Goal: Find specific page/section: Find specific page/section

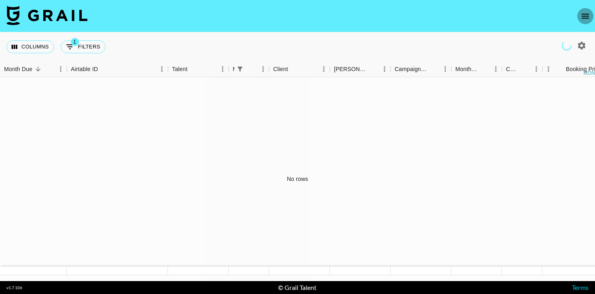
click at [577, 17] on button "open drawer" at bounding box center [585, 16] width 16 height 16
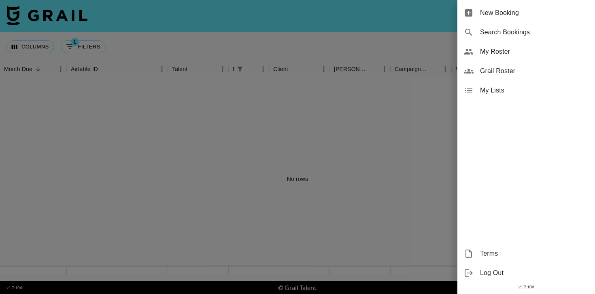
click at [494, 72] on span "Grail Roster" at bounding box center [534, 71] width 108 height 10
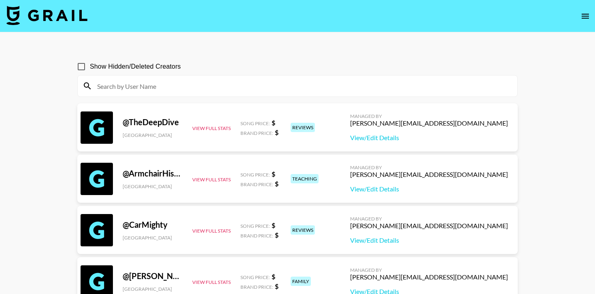
click at [81, 70] on input "Show Hidden/Deleted Creators" at bounding box center [81, 66] width 17 height 17
checkbox input "true"
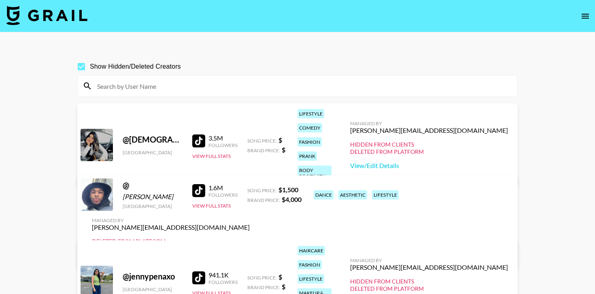
click at [198, 197] on div at bounding box center [198, 190] width 13 height 13
click at [193, 135] on div at bounding box center [198, 141] width 13 height 13
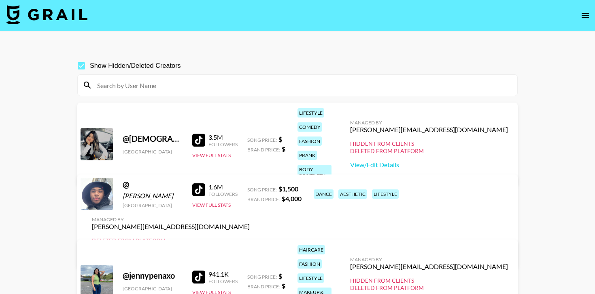
click at [199, 271] on div at bounding box center [198, 277] width 13 height 13
click at [201, 87] on input at bounding box center [302, 85] width 420 height 13
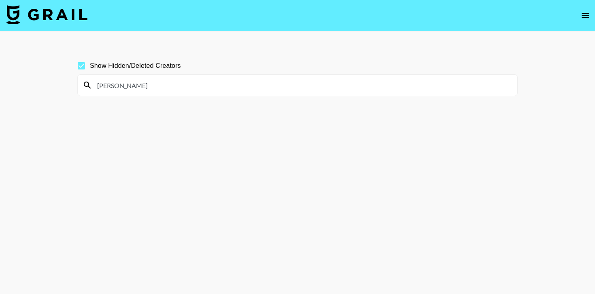
scroll to position [21, 0]
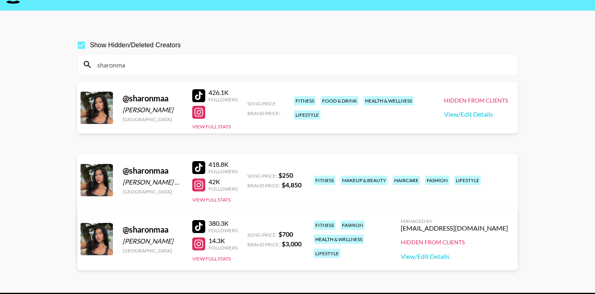
type input "sharonma"
click at [83, 48] on input "Show Hidden/Deleted Creators" at bounding box center [81, 45] width 17 height 17
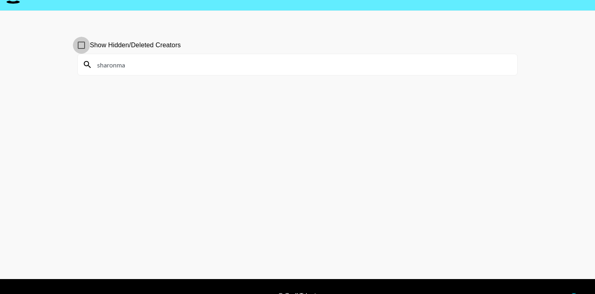
click at [83, 47] on input "Show Hidden/Deleted Creators" at bounding box center [81, 45] width 17 height 17
checkbox input "true"
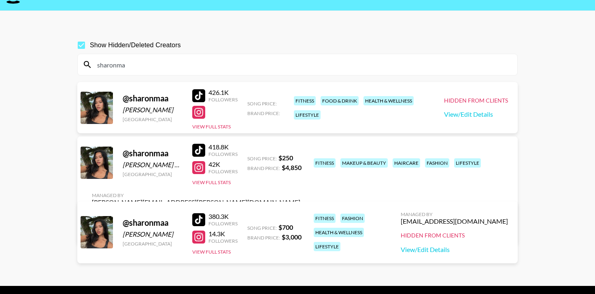
scroll to position [4, 0]
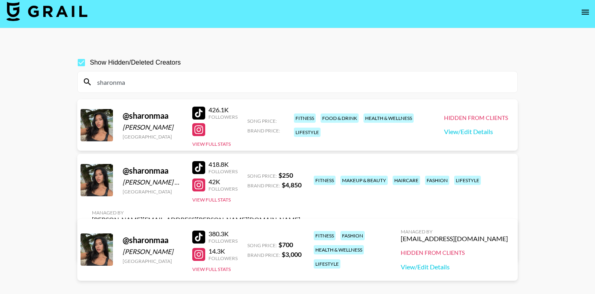
click at [201, 86] on input "sharonma" at bounding box center [302, 82] width 420 height 13
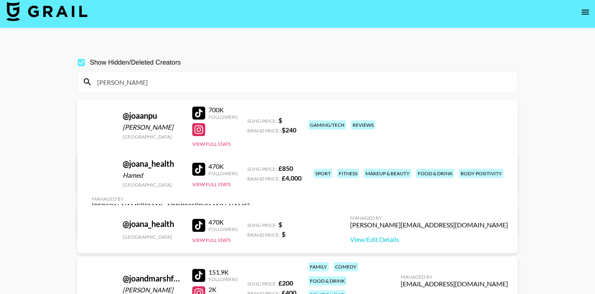
scroll to position [1, 0]
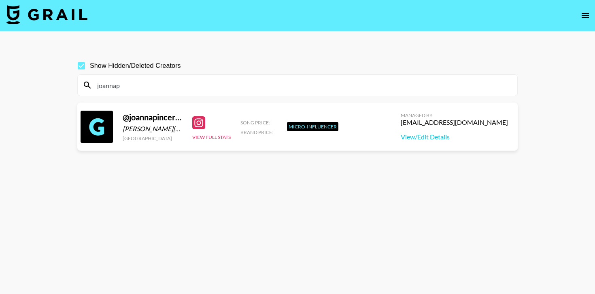
click at [197, 125] on div at bounding box center [198, 122] width 13 height 13
click at [245, 89] on input "joannap" at bounding box center [302, 85] width 420 height 13
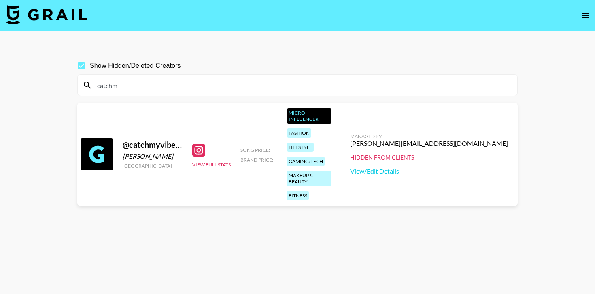
scroll to position [24, 0]
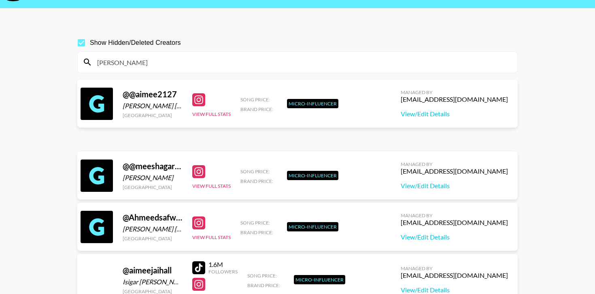
type input "meeka"
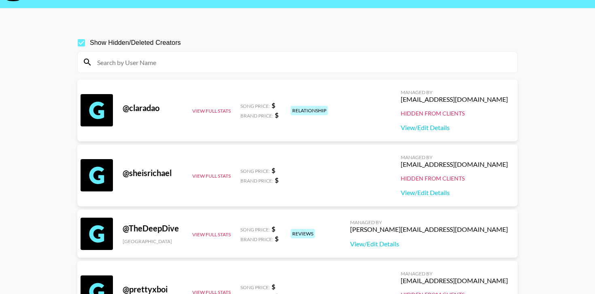
scroll to position [34, 0]
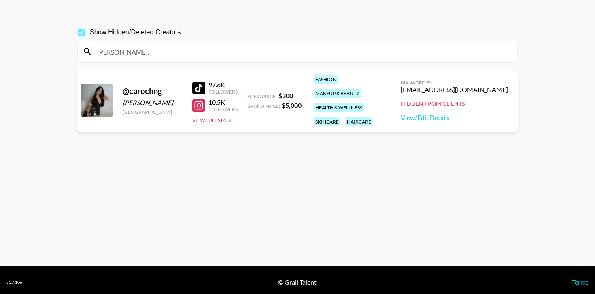
click at [197, 104] on div at bounding box center [198, 105] width 13 height 13
click at [239, 55] on input "carolyn." at bounding box center [302, 51] width 420 height 13
click at [236, 55] on input "carolyn." at bounding box center [302, 51] width 420 height 13
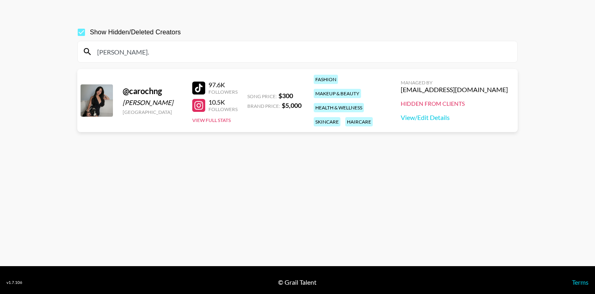
click at [236, 55] on input "carolyn." at bounding box center [302, 51] width 420 height 13
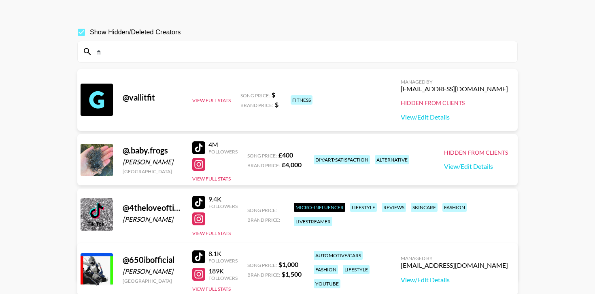
type input "f"
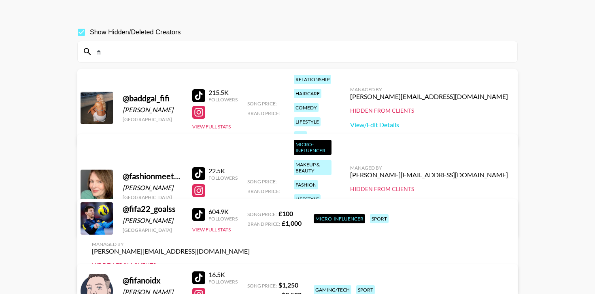
type input "f"
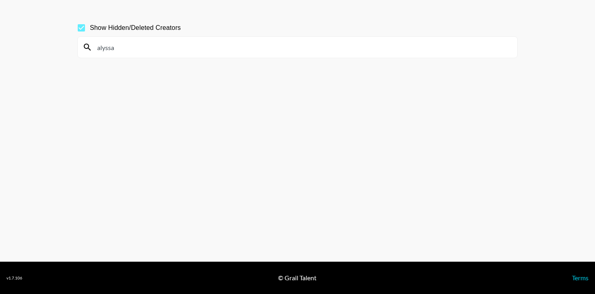
scroll to position [48, 0]
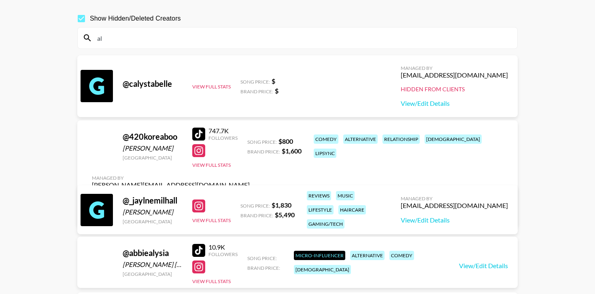
type input "a"
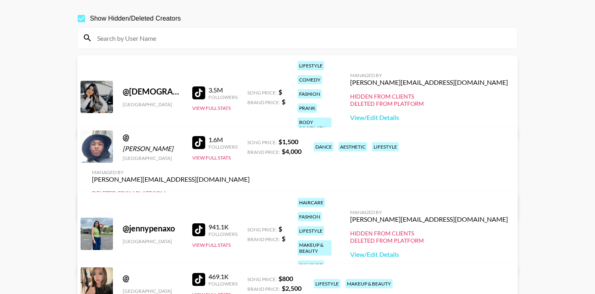
click at [291, 40] on input at bounding box center [302, 38] width 420 height 13
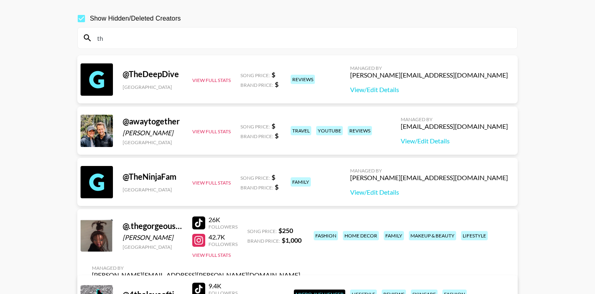
type input "t"
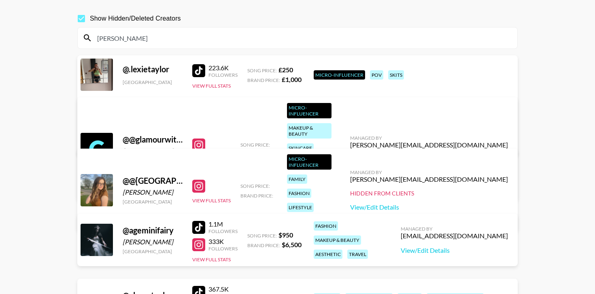
scroll to position [39, 0]
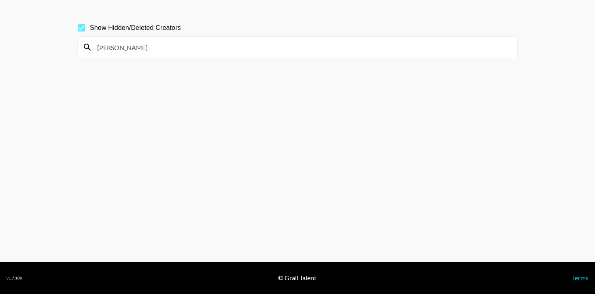
type input "taylor n"
type input "danie s"
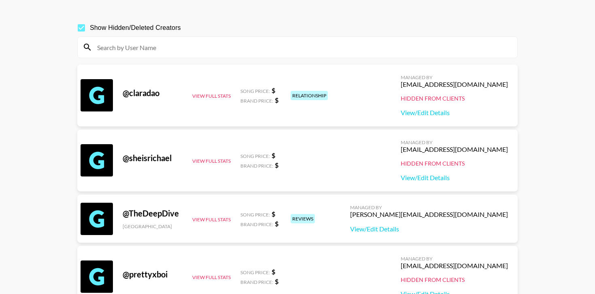
scroll to position [53, 0]
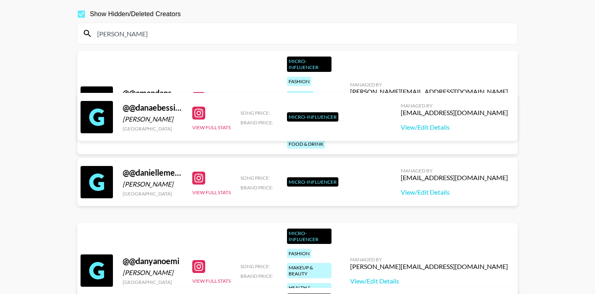
type input "danie"
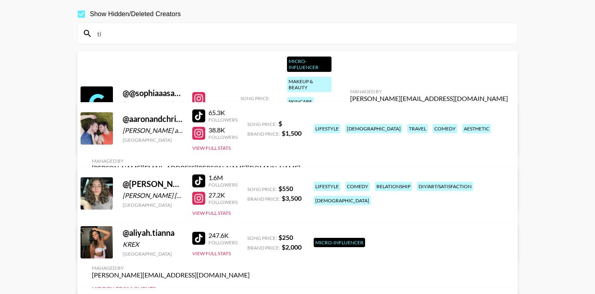
type input "t"
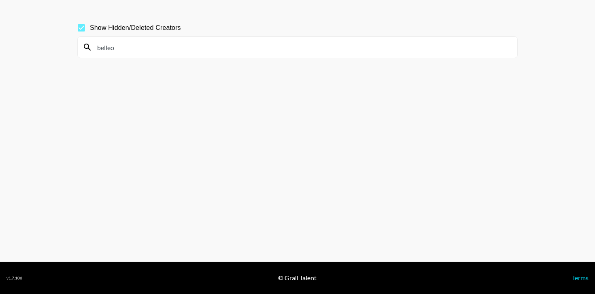
scroll to position [32, 0]
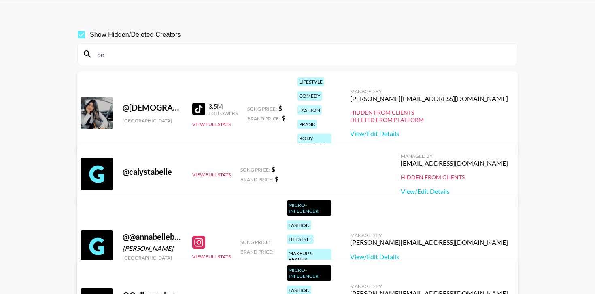
type input "b"
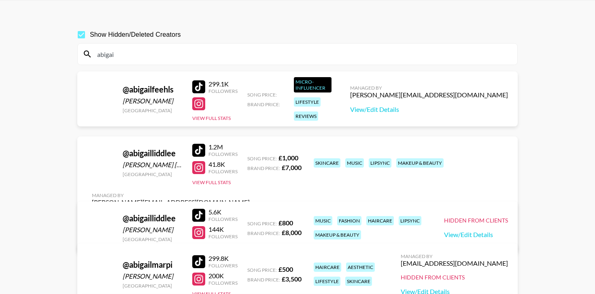
type input "abigail"
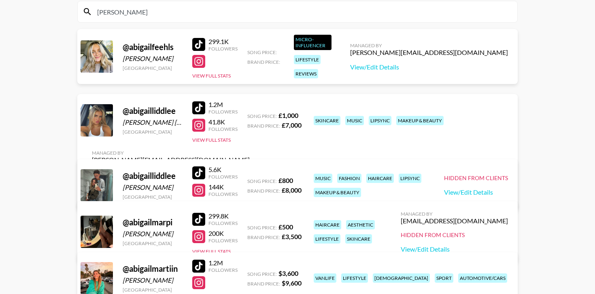
scroll to position [0, 0]
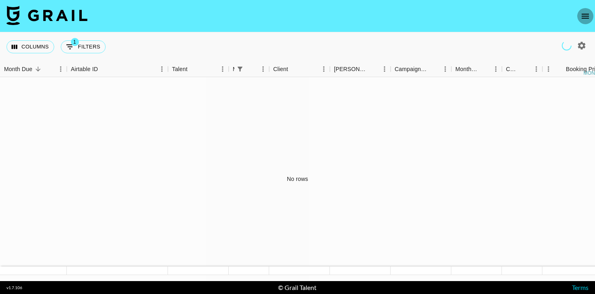
click at [586, 8] on button "open drawer" at bounding box center [585, 16] width 16 height 16
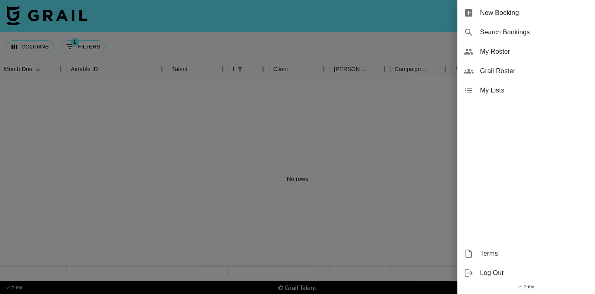
click at [498, 70] on span "Grail Roster" at bounding box center [534, 71] width 108 height 10
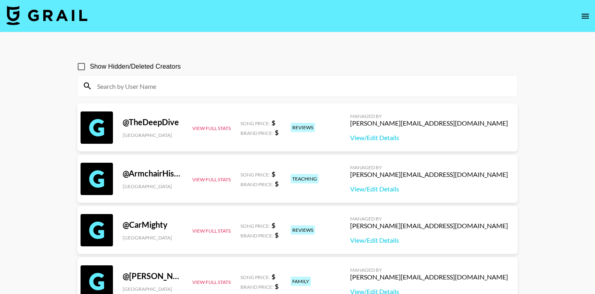
click at [249, 83] on input at bounding box center [302, 86] width 420 height 13
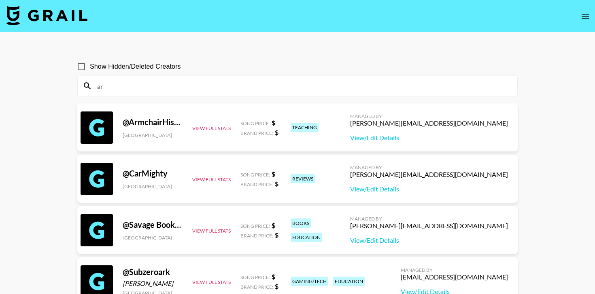
type input "a"
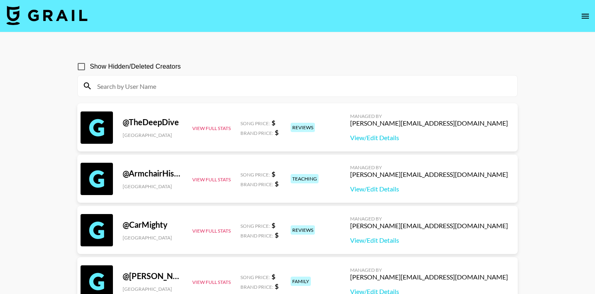
type input "l"
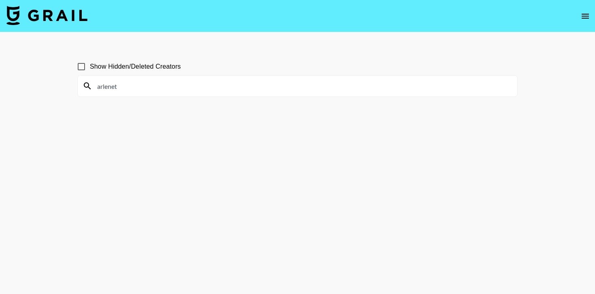
type input "[PERSON_NAME]"
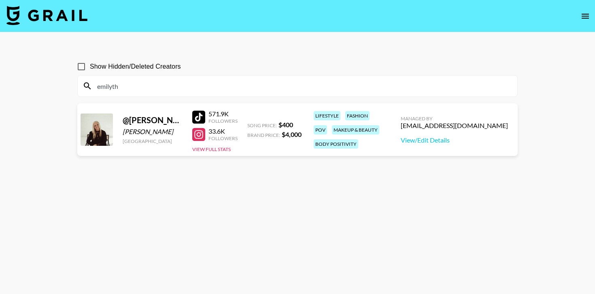
type input "emilythe"
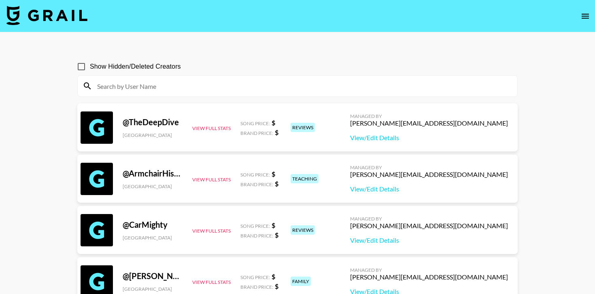
click at [80, 68] on input "Show Hidden/Deleted Creators" at bounding box center [81, 66] width 17 height 17
checkbox input "true"
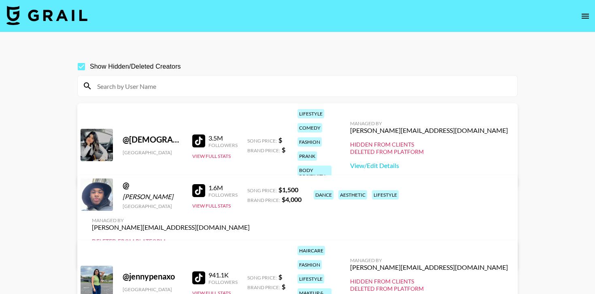
click at [126, 81] on input at bounding box center [302, 86] width 420 height 13
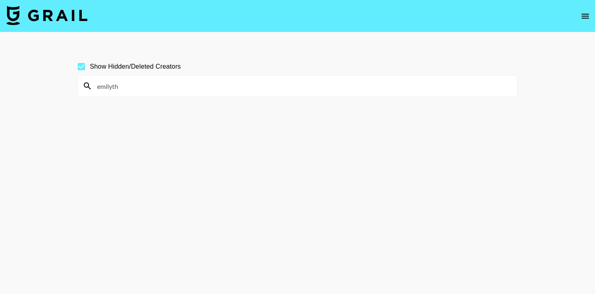
type input "emilythe"
